Goal: Transaction & Acquisition: Purchase product/service

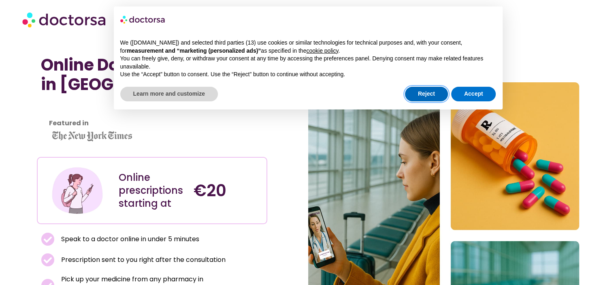
click at [420, 94] on button "Reject" at bounding box center [426, 94] width 43 height 15
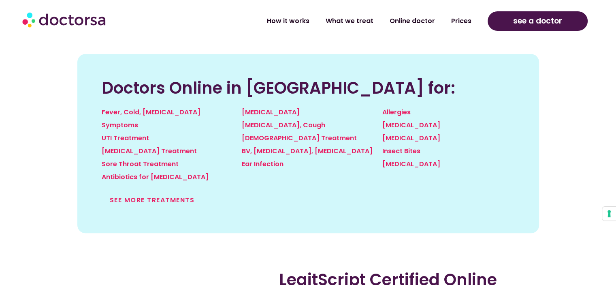
scroll to position [885, 0]
click at [132, 195] on link "See more treatments" at bounding box center [152, 199] width 85 height 9
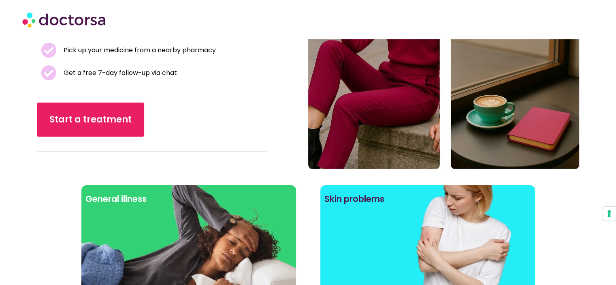
scroll to position [190, 0]
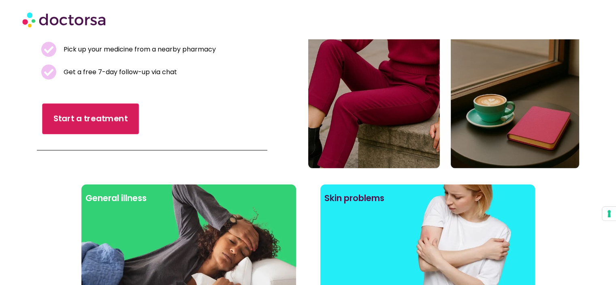
click at [101, 111] on link "Start a treatment" at bounding box center [91, 118] width 97 height 31
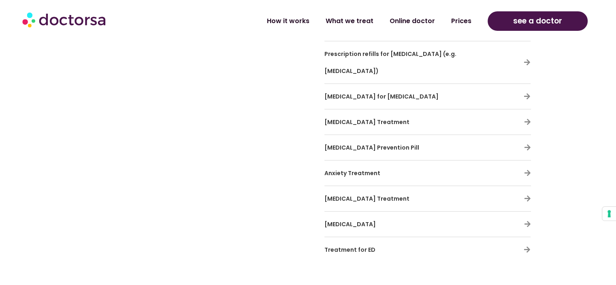
scroll to position [2587, 0]
click at [517, 191] on div "[MEDICAL_DATA] Treatment" at bounding box center [427, 199] width 207 height 17
click at [529, 196] on icon at bounding box center [527, 199] width 7 height 7
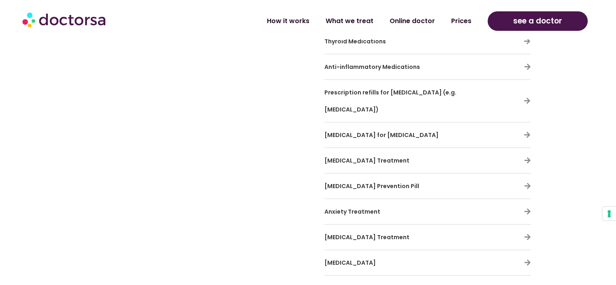
scroll to position [2548, 0]
click at [524, 234] on icon at bounding box center [527, 237] width 7 height 7
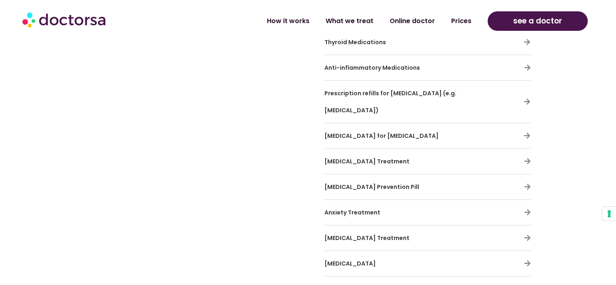
click at [353, 234] on span "[MEDICAL_DATA] Treatment" at bounding box center [366, 238] width 85 height 8
click at [524, 260] on icon at bounding box center [527, 263] width 7 height 7
click at [526, 234] on icon at bounding box center [527, 237] width 7 height 7
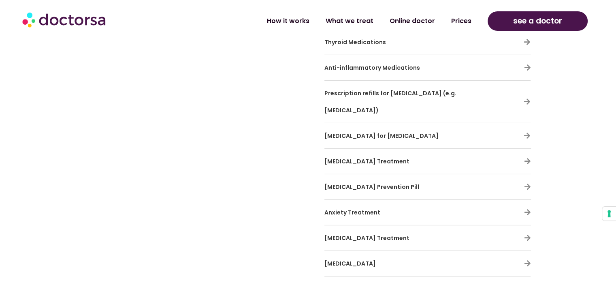
drag, startPoint x: 527, startPoint y: 197, endPoint x: 577, endPoint y: 194, distance: 50.7
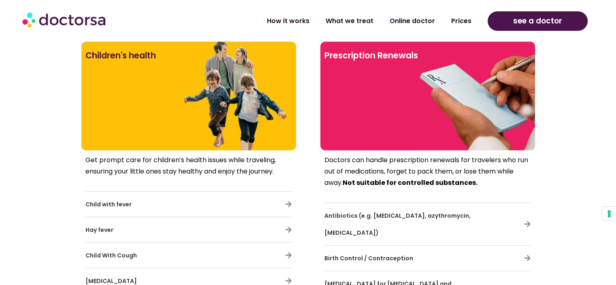
scroll to position [2059, 0]
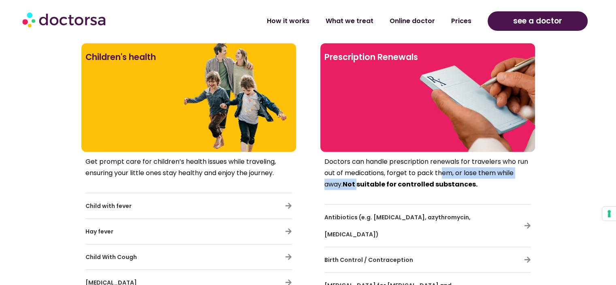
drag, startPoint x: 359, startPoint y: 177, endPoint x: 440, endPoint y: 174, distance: 80.7
click at [440, 174] on p "Doctors can handle prescription renewals for travelers who run out of medicatio…" at bounding box center [427, 173] width 207 height 34
click at [512, 178] on p "Doctors can handle prescription renewals for travelers who run out of medicatio…" at bounding box center [427, 173] width 207 height 34
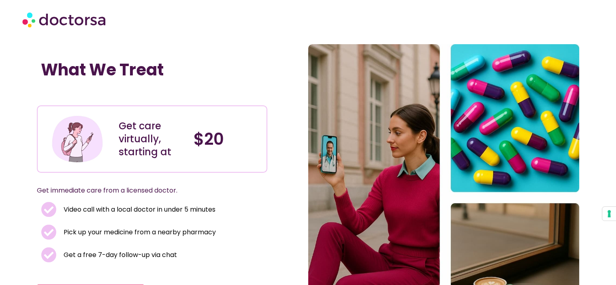
scroll to position [0, 0]
